Goal: Use online tool/utility: Use online tool/utility

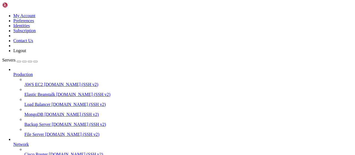
scroll to position [28, 0]
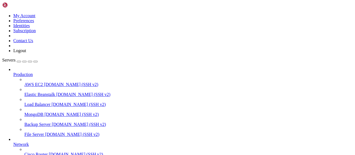
scroll to position [113, 0]
